Goal: Navigation & Orientation: Find specific page/section

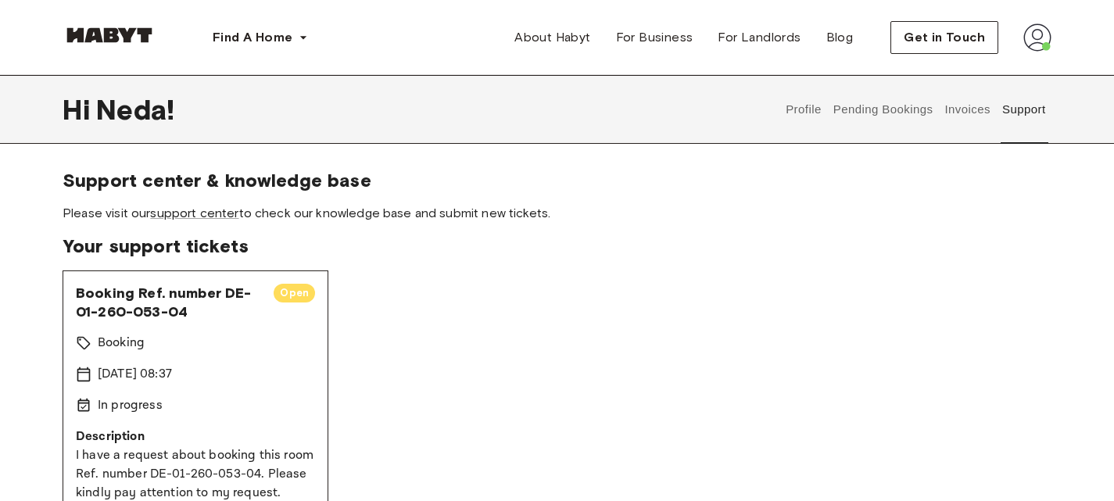
click at [875, 113] on button "Pending Bookings" at bounding box center [883, 109] width 104 height 69
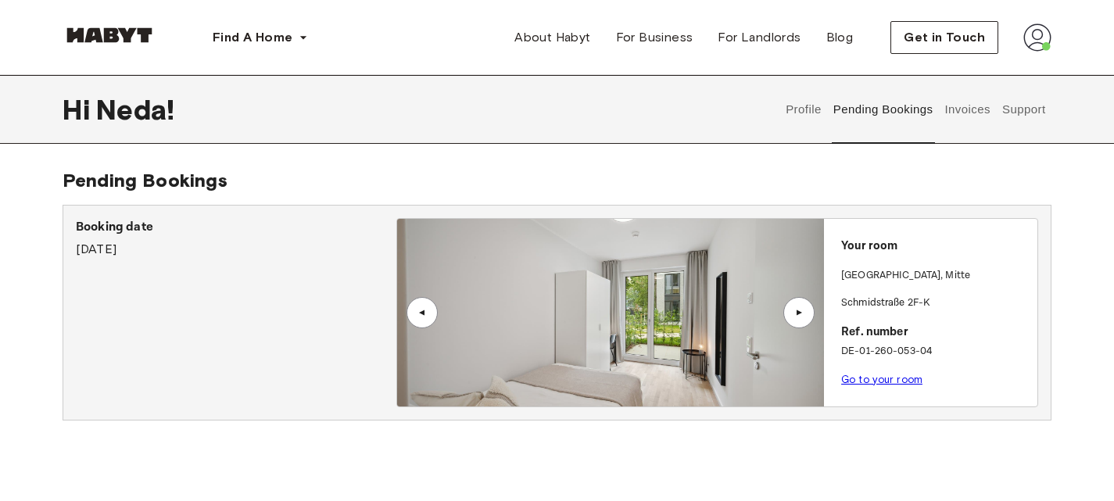
click at [805, 106] on button "Profile" at bounding box center [804, 109] width 40 height 69
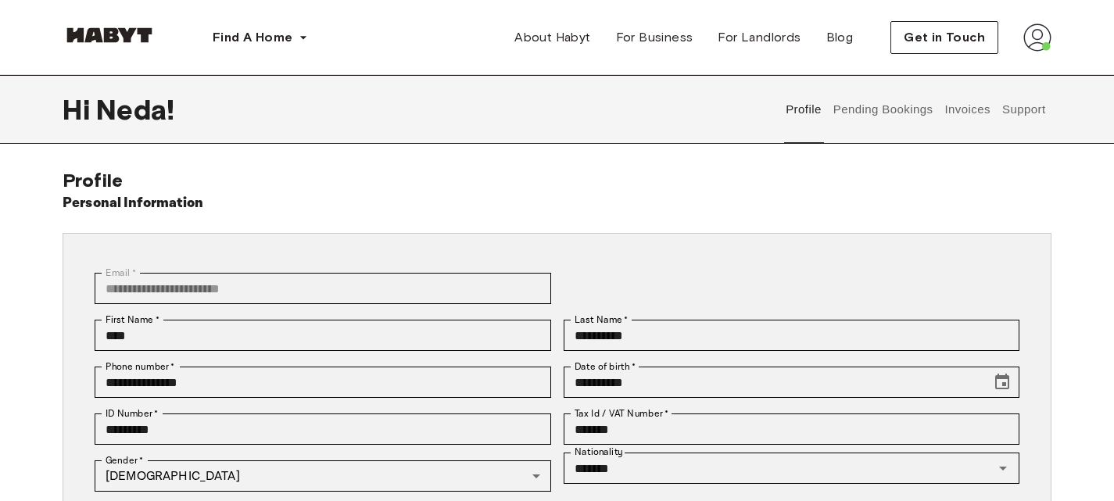
click at [999, 109] on div "Profile Pending Bookings Invoices Support" at bounding box center [915, 109] width 271 height 69
click at [1009, 109] on button "Support" at bounding box center [1024, 109] width 48 height 69
